Goal: Use online tool/utility: Use online tool/utility

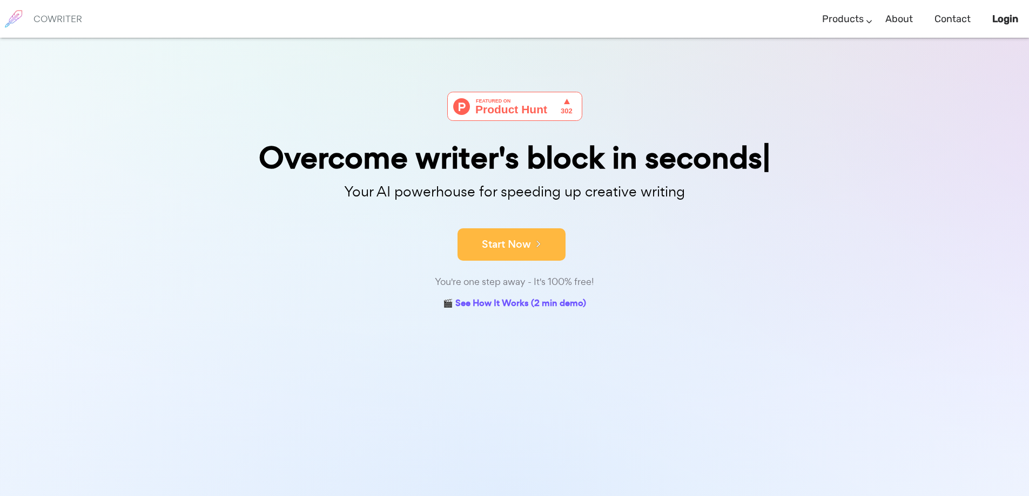
click at [538, 245] on icon at bounding box center [536, 244] width 10 height 12
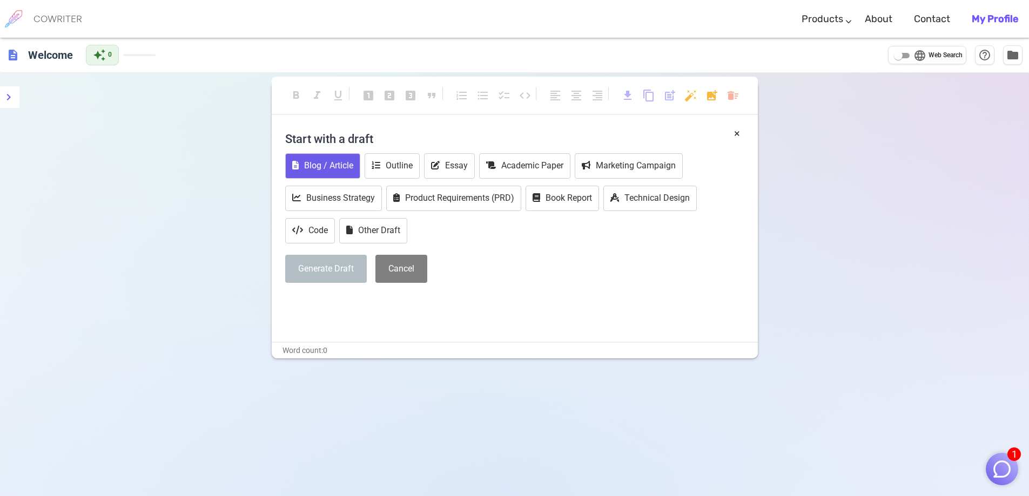
click at [340, 170] on button "Blog / Article" at bounding box center [322, 165] width 75 height 25
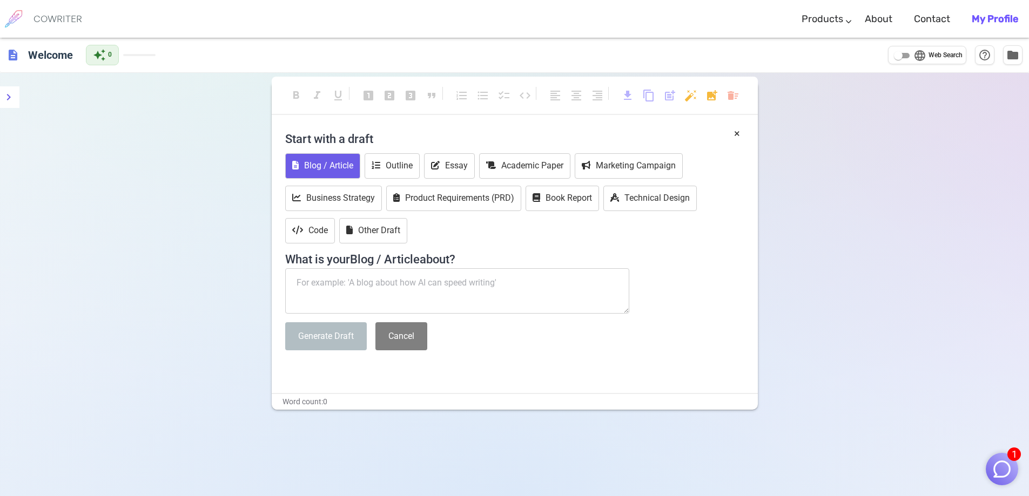
click at [478, 283] on textarea at bounding box center [457, 291] width 345 height 45
type textarea "como puede ayudar el coaching con PNL en los deportes"
click at [332, 333] on button "Generate Draft" at bounding box center [326, 337] width 82 height 29
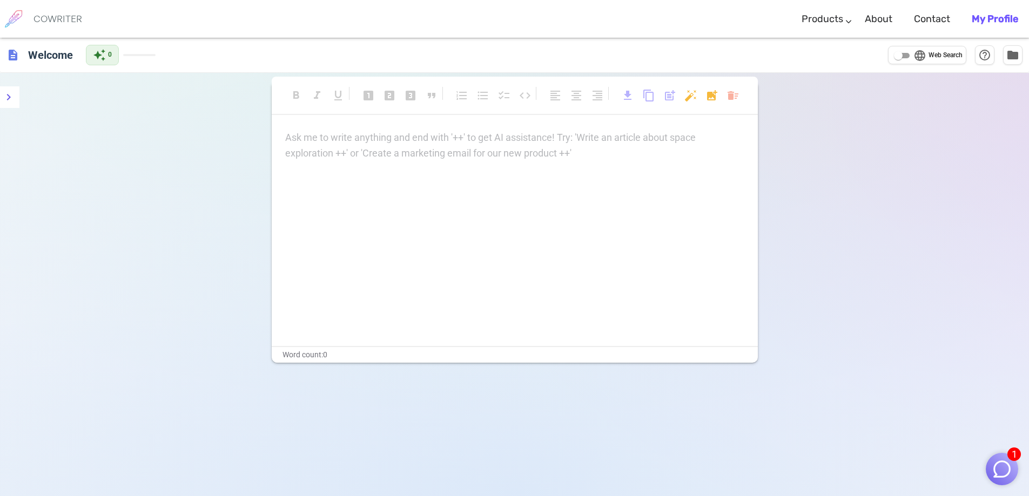
click at [300, 145] on p "Ask me to write anything and end with '++' to get AI assistance! Try: 'Write an…" at bounding box center [514, 138] width 459 height 16
